Goal: Transaction & Acquisition: Book appointment/travel/reservation

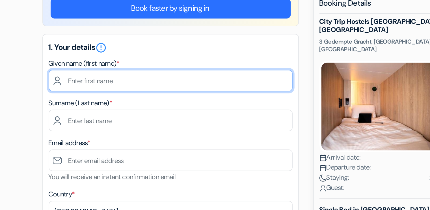
click at [141, 110] on input "text" at bounding box center [167, 104] width 144 height 13
type input "[PERSON_NAME]"
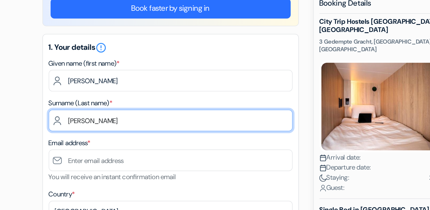
type input "[PERSON_NAME]"
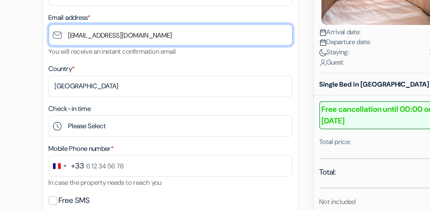
scroll to position [48, 0]
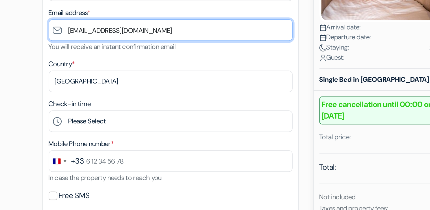
type input "[EMAIL_ADDRESS][DOMAIN_NAME]"
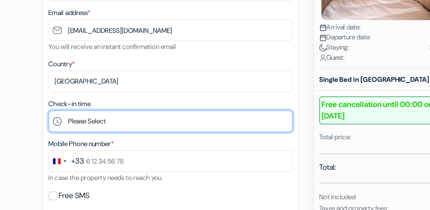
click at [126, 156] on select "Please Select 15:00 16:00 17:00 18:00 19:00 20:00 21:00 22:00 23:00" at bounding box center [167, 157] width 144 height 13
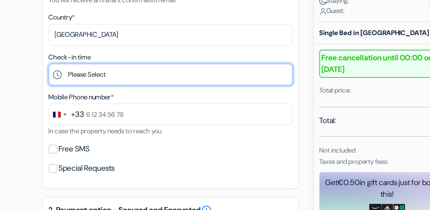
scroll to position [78, 0]
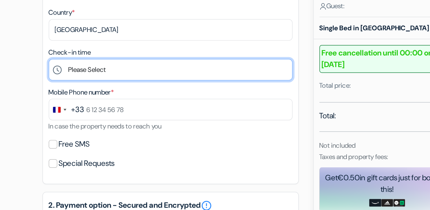
click at [129, 126] on select "Please Select 15:00 16:00 17:00 18:00 19:00 20:00 21:00 22:00 23:00" at bounding box center [167, 127] width 144 height 13
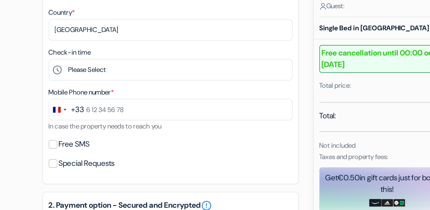
click at [82, 139] on div "add_box City Trip Hostels [GEOGRAPHIC_DATA]-[GEOGRAPHIC_DATA] 3 Gedempte Gracht…" at bounding box center [215, 191] width 373 height 436
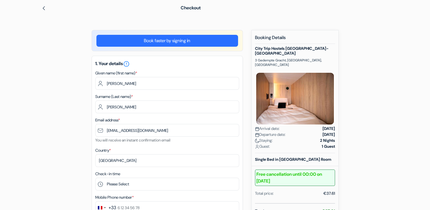
scroll to position [0, 0]
